Goal: Navigation & Orientation: Find specific page/section

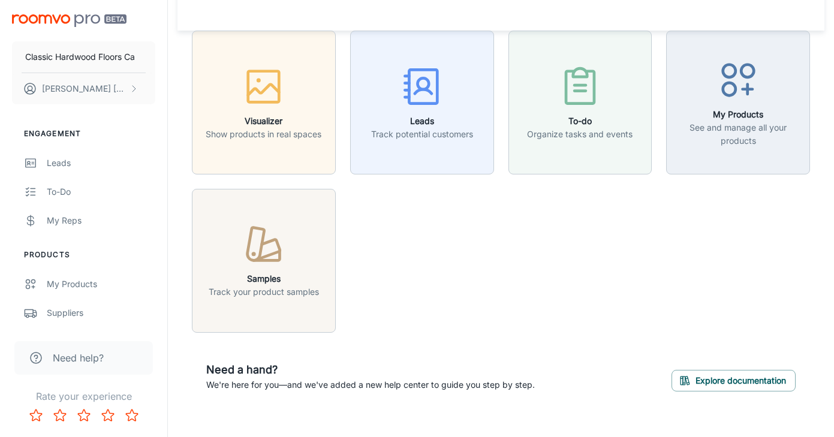
scroll to position [23, 0]
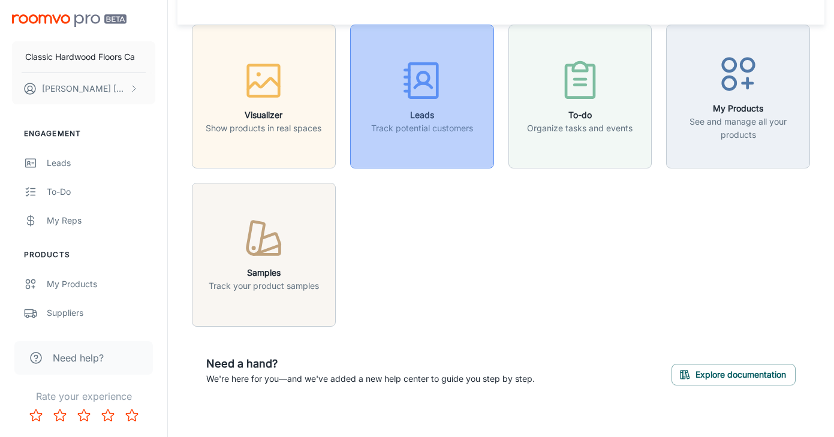
click at [415, 115] on h6 "Leads" at bounding box center [422, 114] width 102 height 13
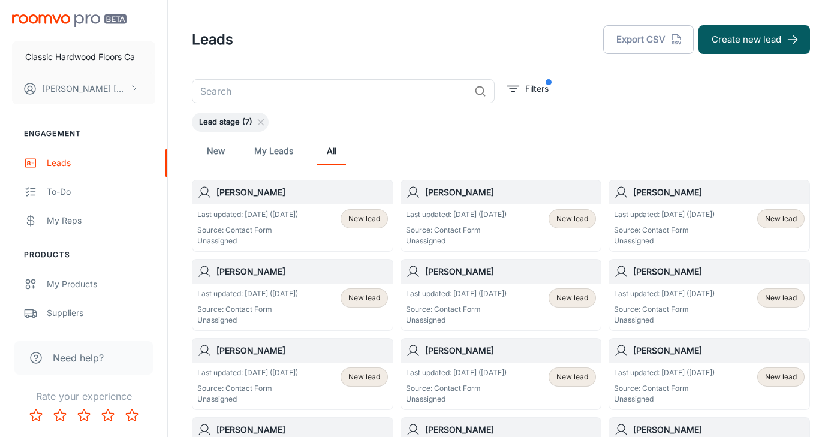
click at [363, 224] on div "New lead" at bounding box center [363, 218] width 47 height 19
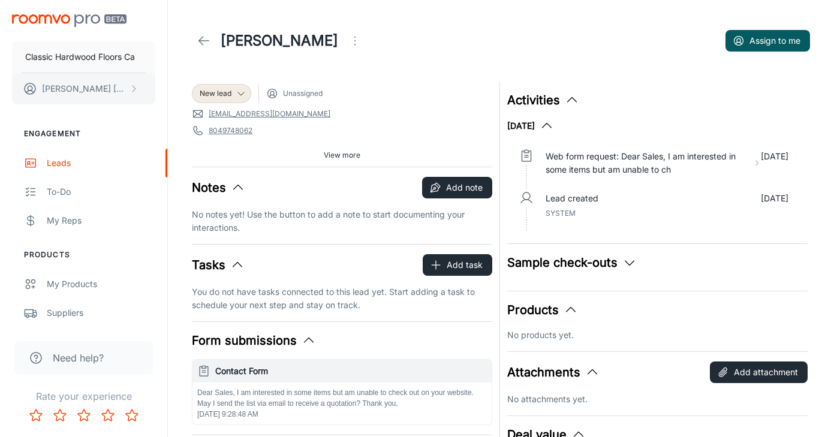
click at [138, 86] on icon "scrollable content" at bounding box center [134, 89] width 10 height 10
click at [114, 87] on div at bounding box center [417, 218] width 834 height 437
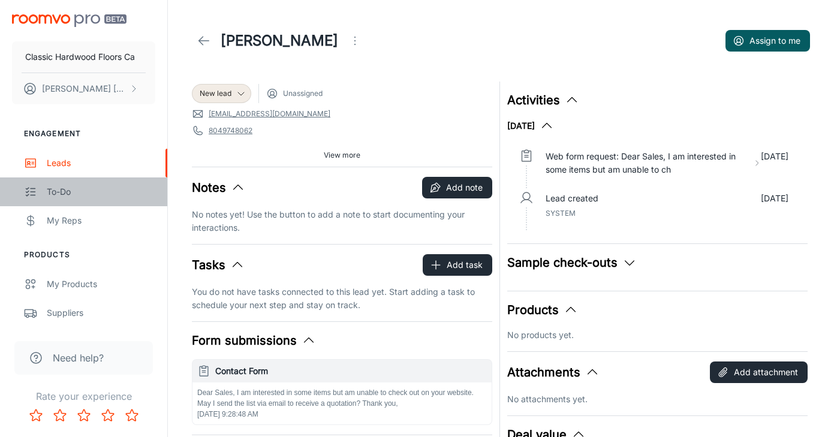
click at [127, 195] on div "To-do" at bounding box center [101, 191] width 108 height 13
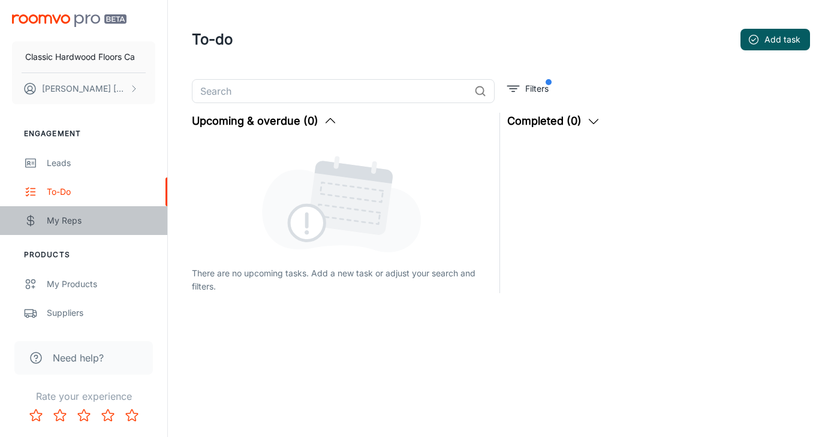
click at [122, 217] on div "My Reps" at bounding box center [101, 220] width 108 height 13
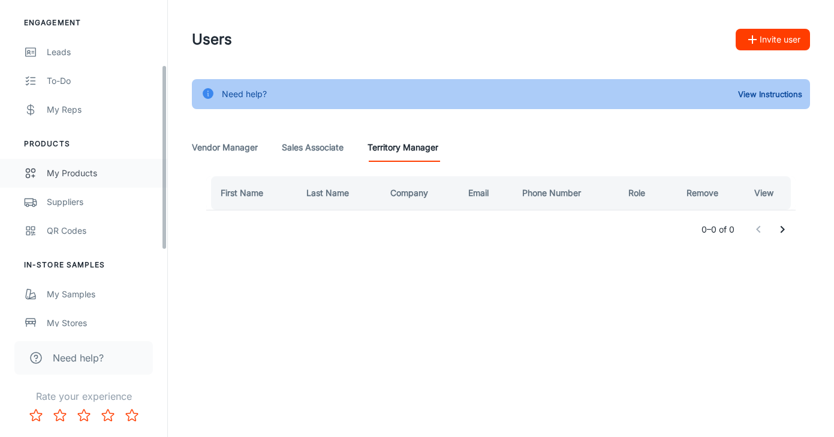
scroll to position [114, 0]
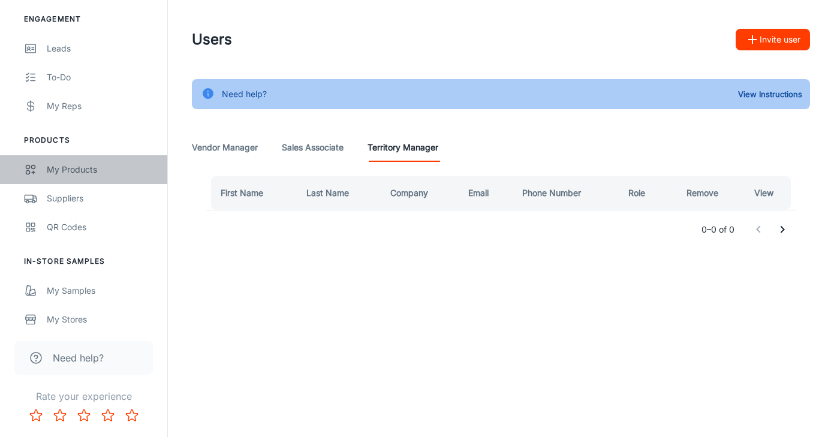
click at [102, 170] on div "My Products" at bounding box center [101, 169] width 108 height 13
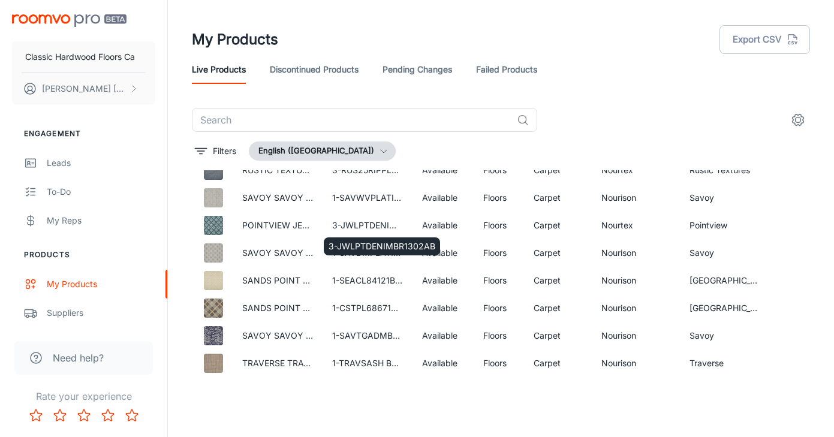
scroll to position [5789, 2]
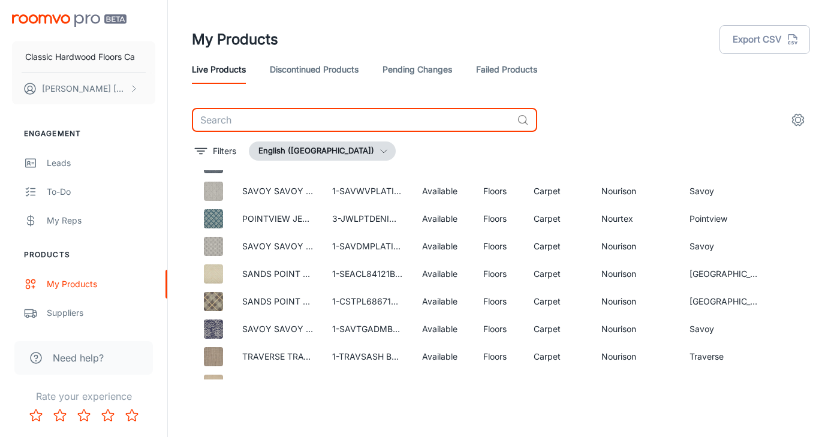
click at [233, 125] on input "text" at bounding box center [352, 120] width 320 height 24
type input "[PERSON_NAME]"
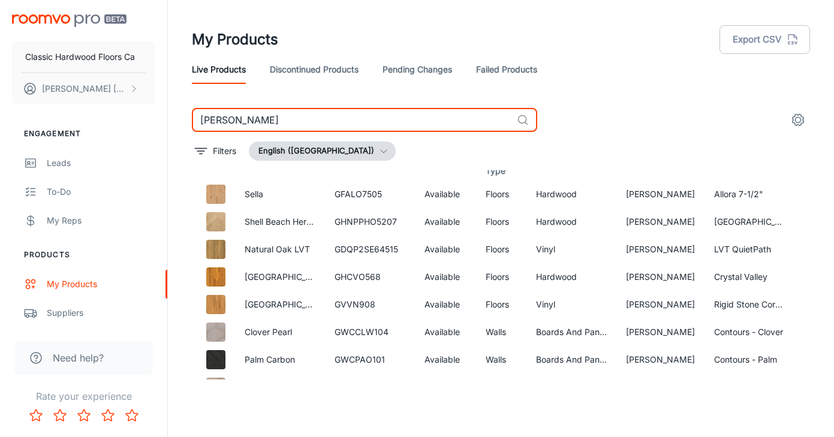
scroll to position [707, 0]
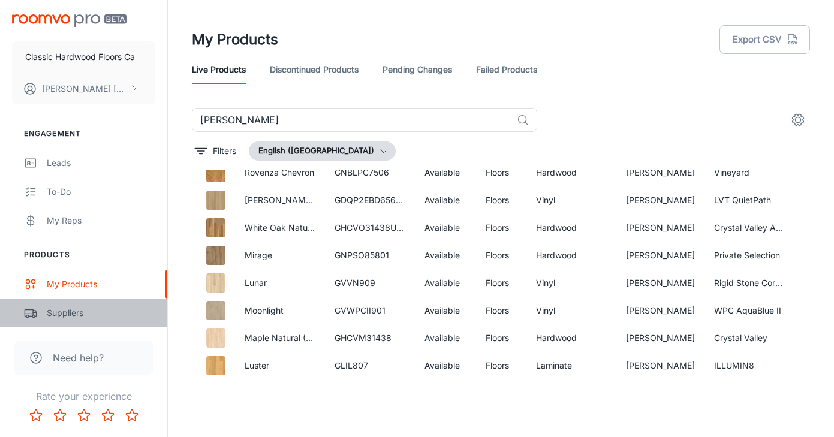
click at [82, 317] on div "Suppliers" at bounding box center [101, 312] width 108 height 13
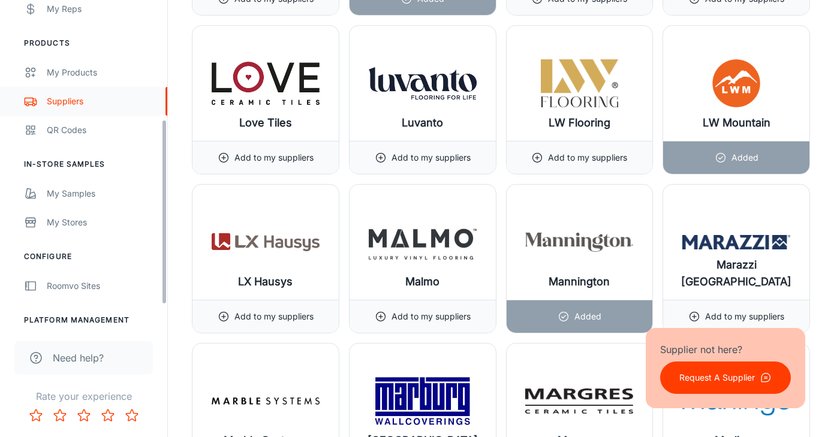
scroll to position [208, 0]
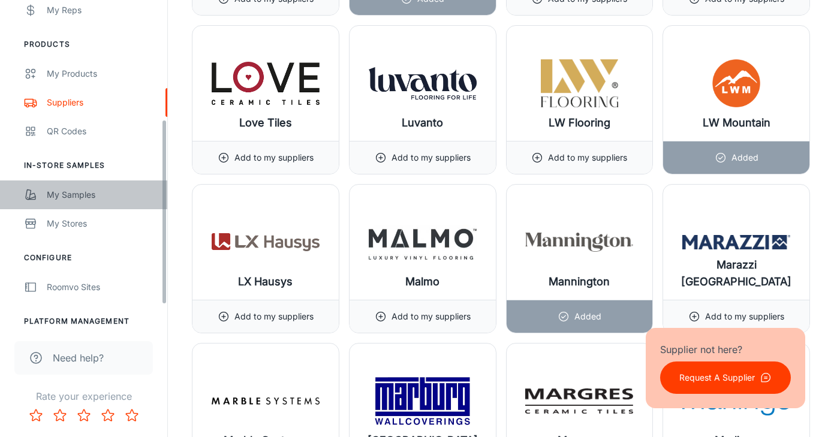
click at [81, 198] on div "My Samples" at bounding box center [101, 194] width 108 height 13
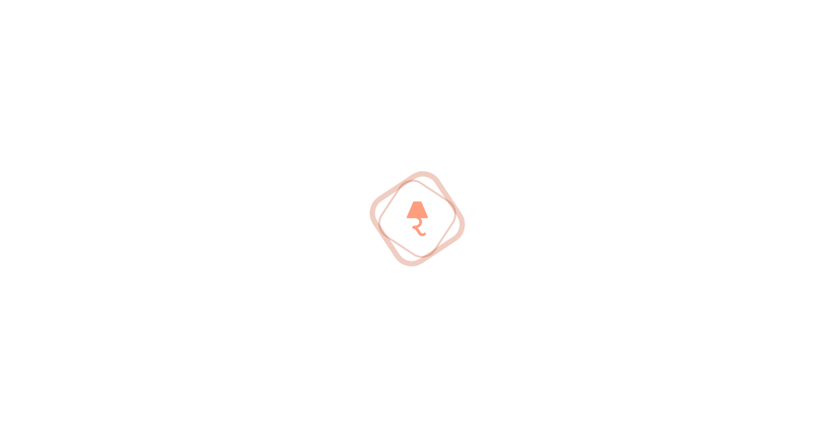
scroll to position [209, 0]
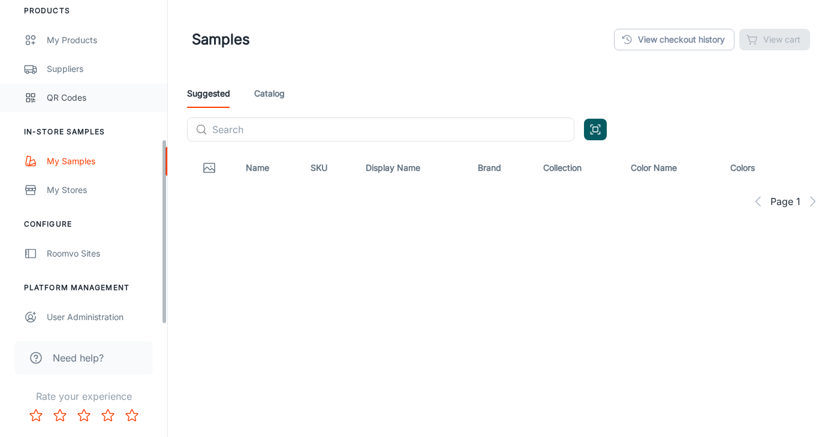
scroll to position [249, 0]
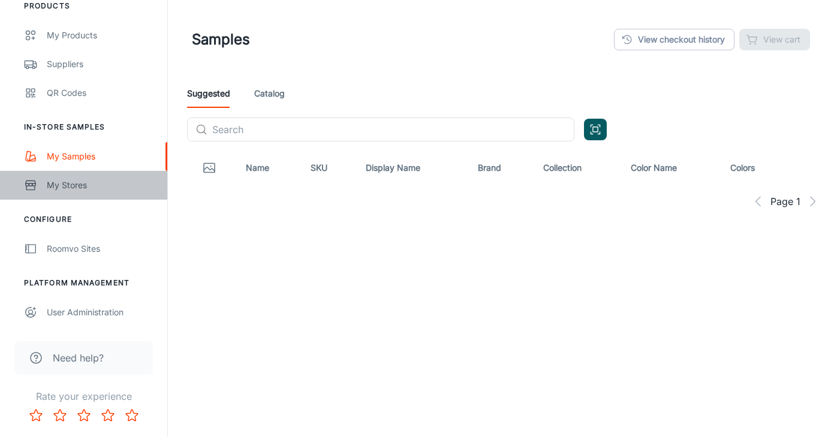
click at [68, 185] on div "My Stores" at bounding box center [101, 185] width 108 height 13
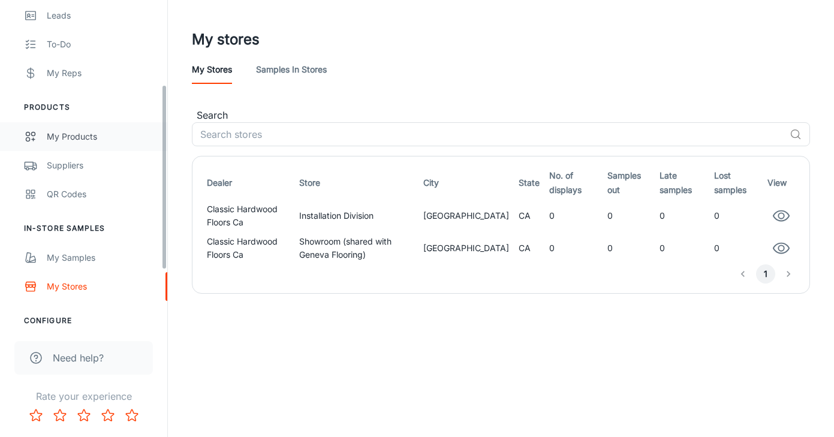
scroll to position [149, 0]
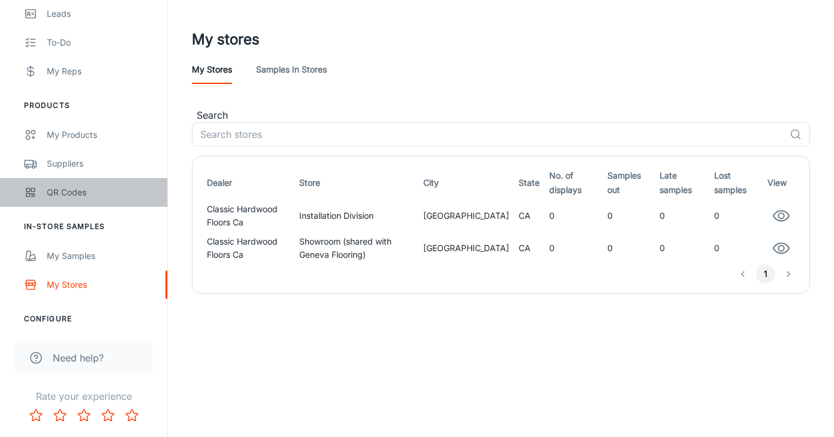
click at [67, 192] on div "QR Codes" at bounding box center [101, 192] width 108 height 13
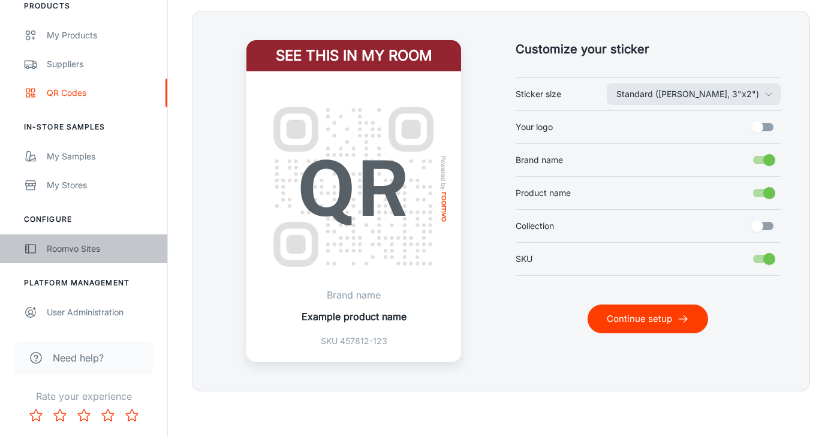
scroll to position [285, 0]
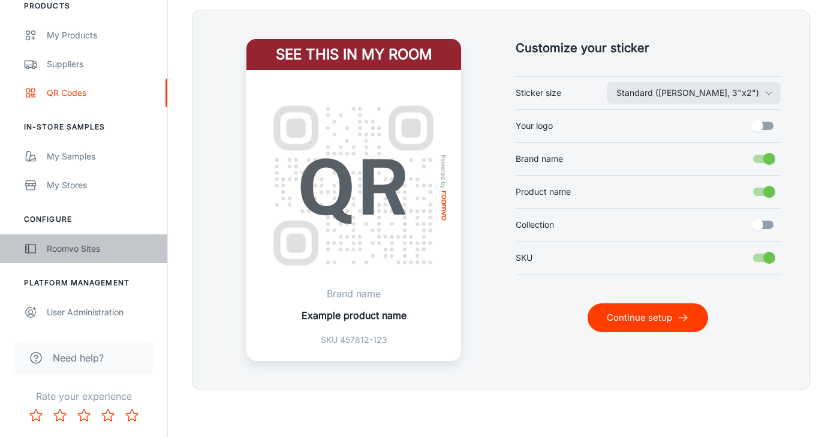
click at [78, 251] on div "Roomvo Sites" at bounding box center [101, 248] width 108 height 13
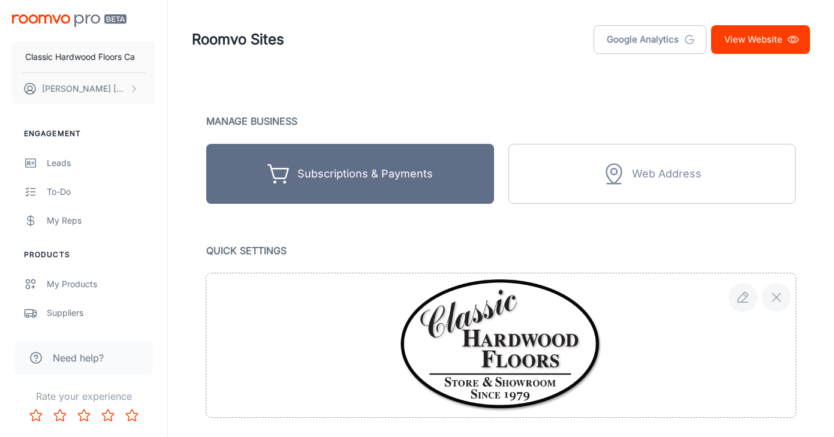
click at [740, 40] on link "View Website" at bounding box center [760, 39] width 99 height 29
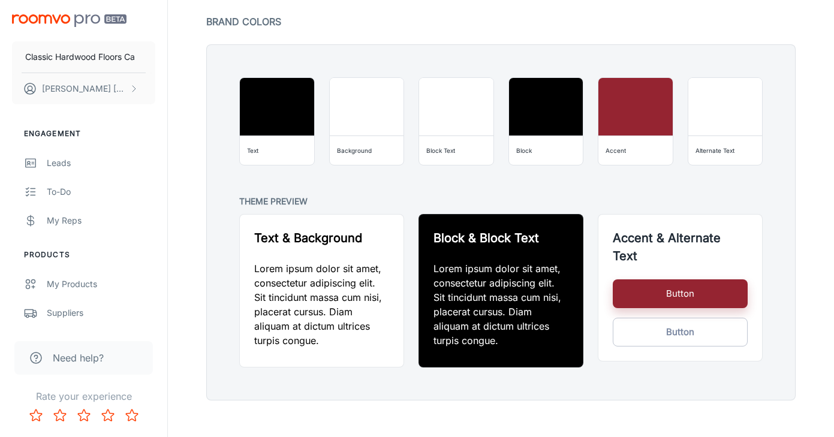
scroll to position [921, 0]
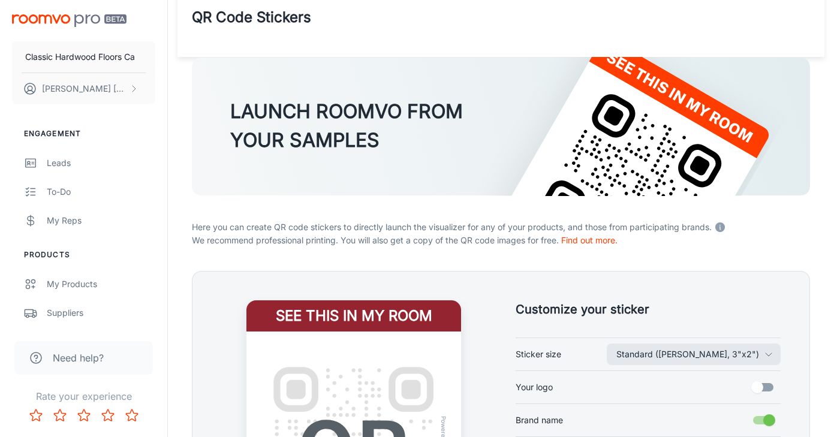
scroll to position [20, 0]
